Goal: Navigation & Orientation: Find specific page/section

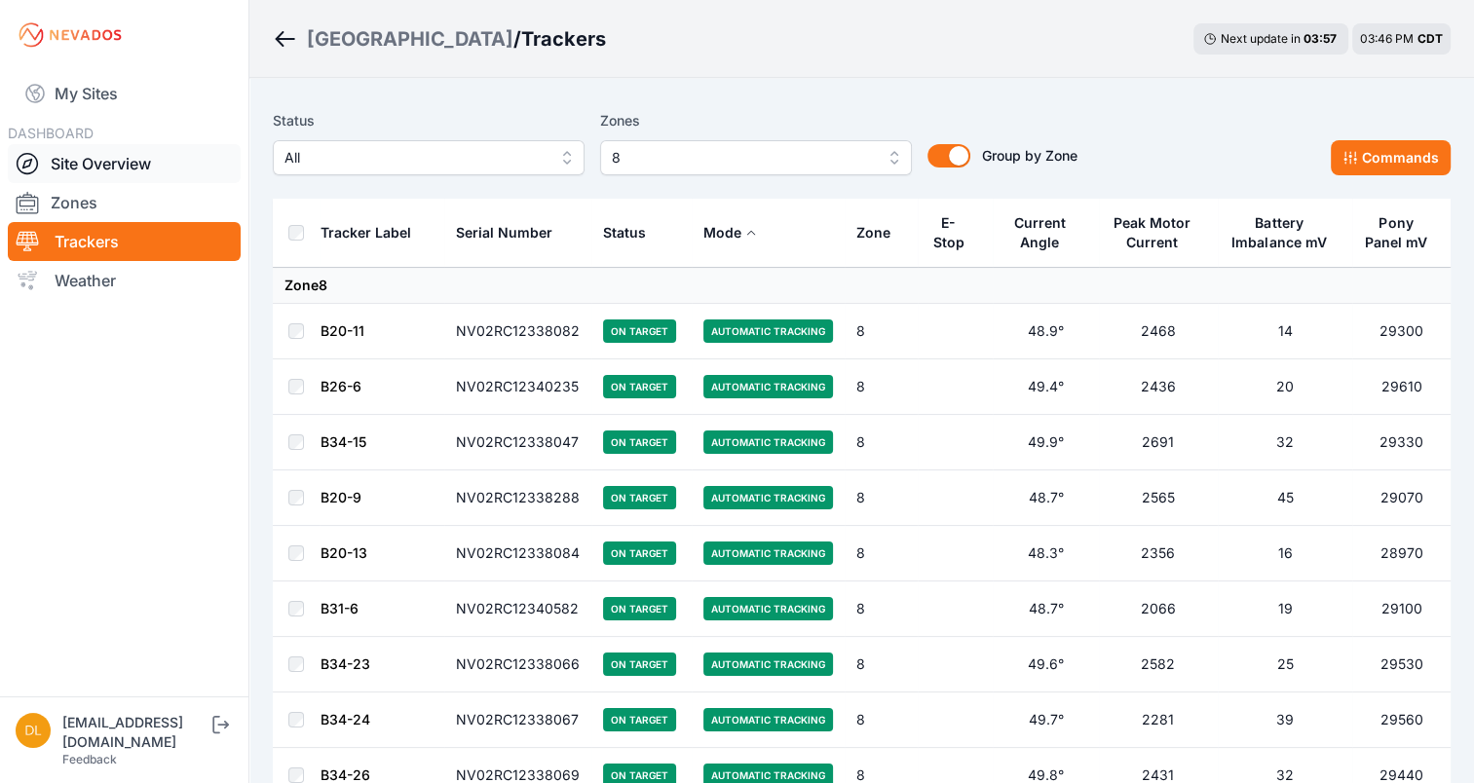
click at [144, 157] on link "Site Overview" at bounding box center [124, 163] width 233 height 39
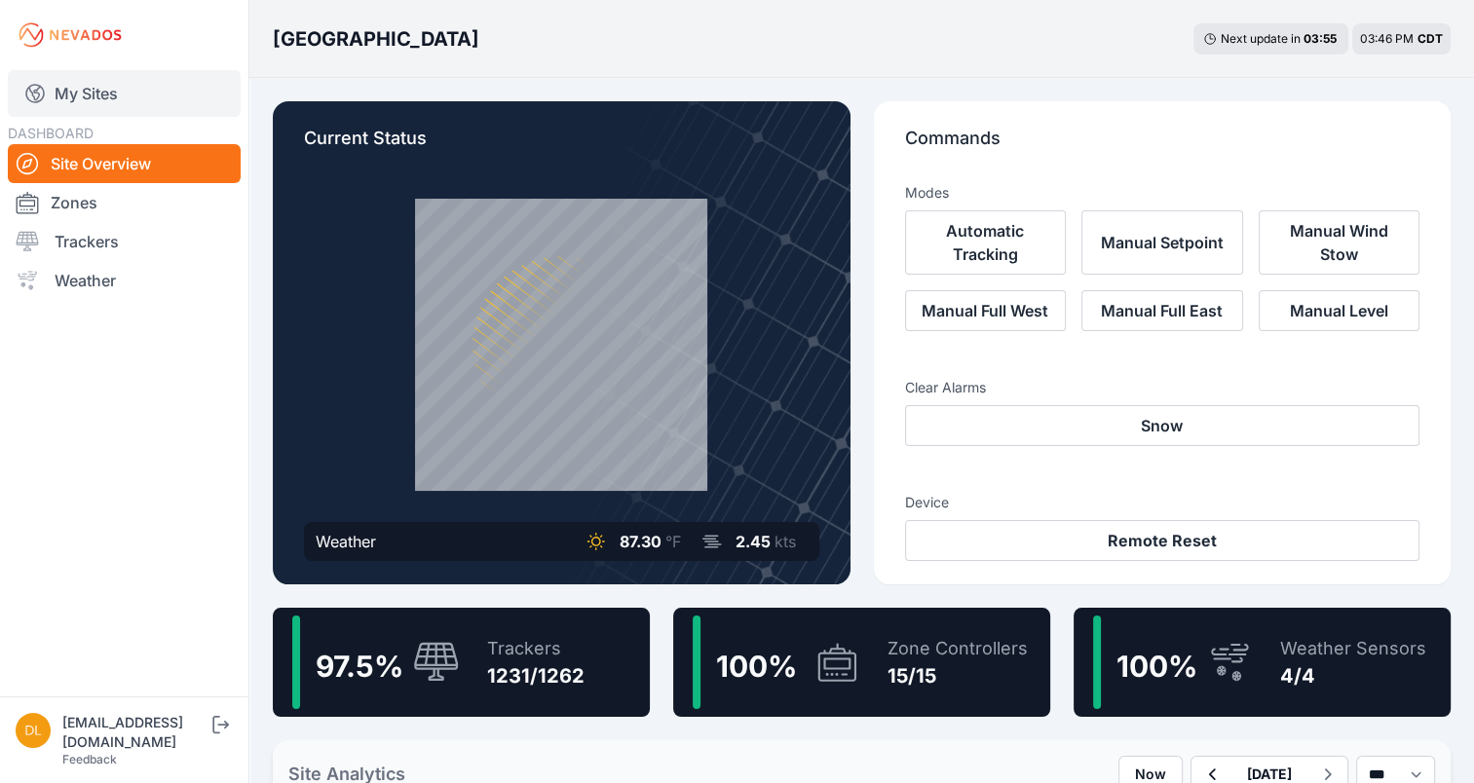
click at [101, 94] on link "My Sites" at bounding box center [124, 93] width 233 height 47
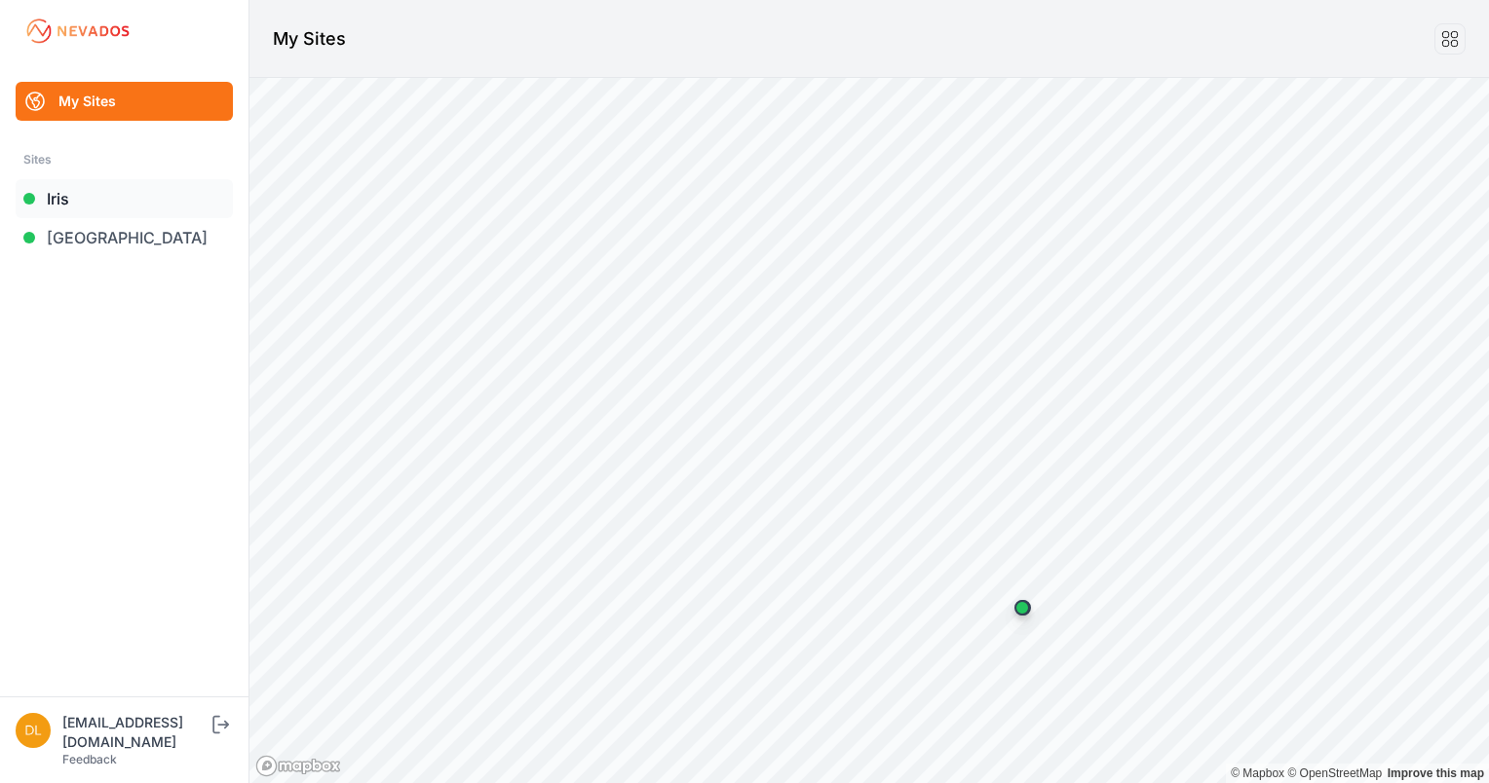
click at [73, 207] on link "Iris" at bounding box center [124, 198] width 217 height 39
